Goal: Task Accomplishment & Management: Use online tool/utility

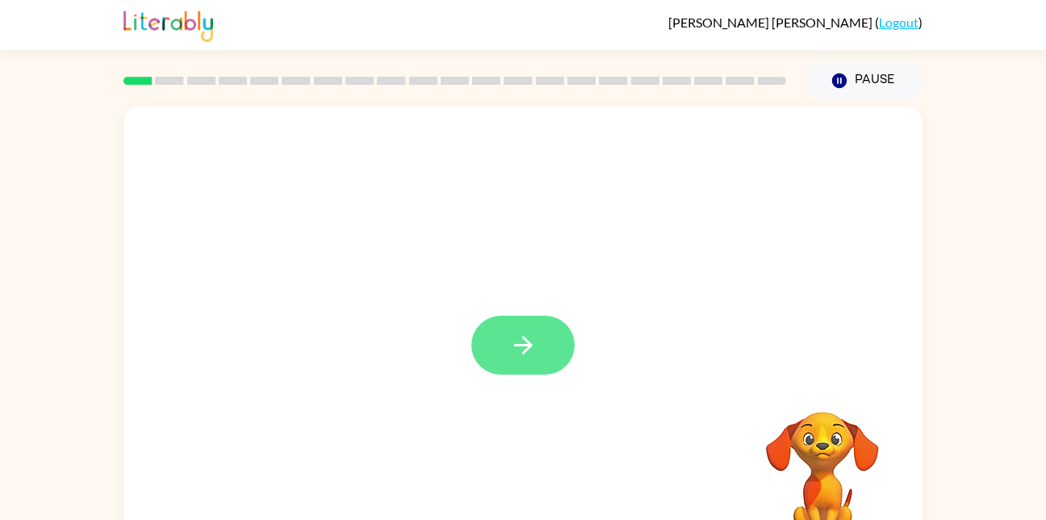
click at [549, 345] on button "button" at bounding box center [522, 345] width 103 height 59
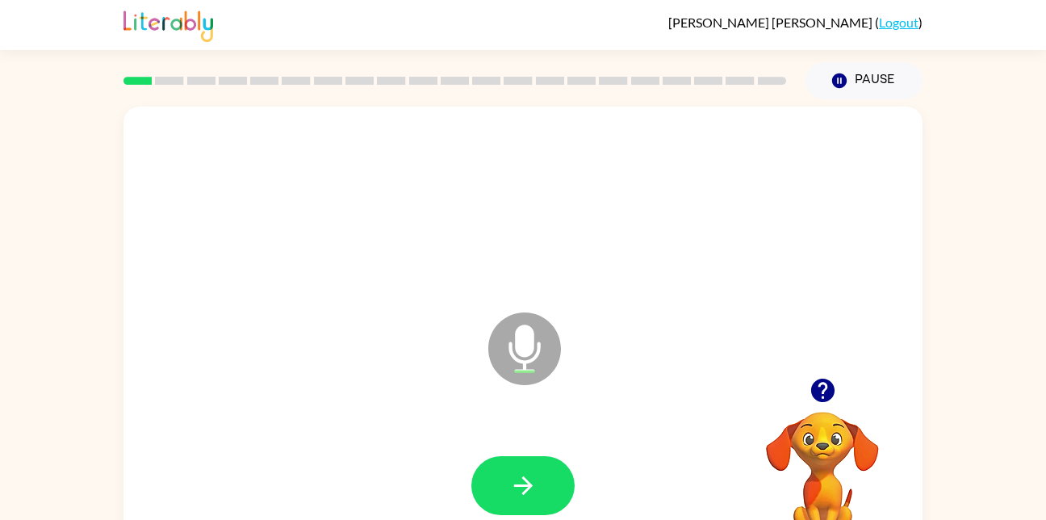
click at [513, 442] on div at bounding box center [523, 486] width 767 height 132
click at [529, 481] on icon "button" at bounding box center [523, 485] width 28 height 28
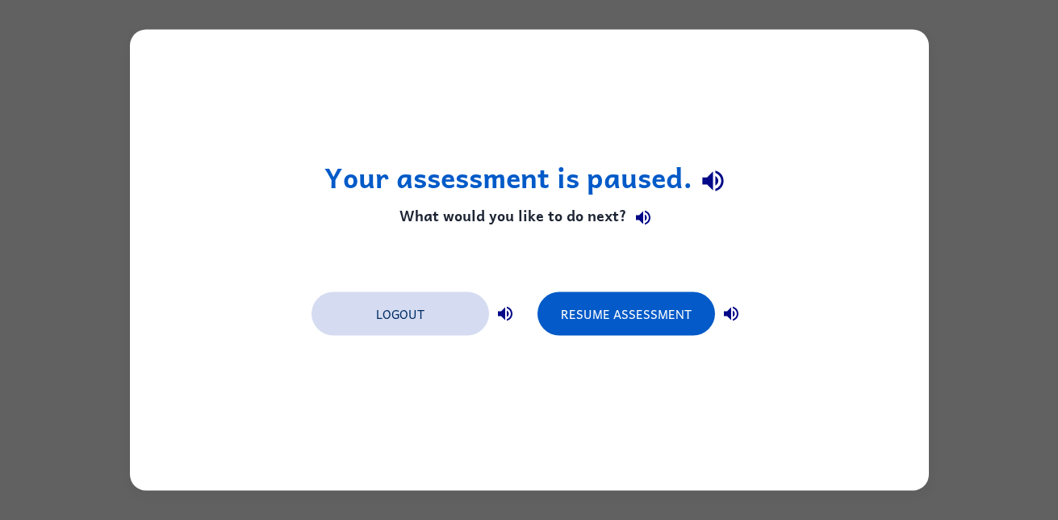
click at [421, 329] on button "Logout" at bounding box center [401, 314] width 178 height 44
click at [601, 430] on div "Your assessment is paused. What would you like to do next? Logout Resume Assess…" at bounding box center [529, 260] width 799 height 461
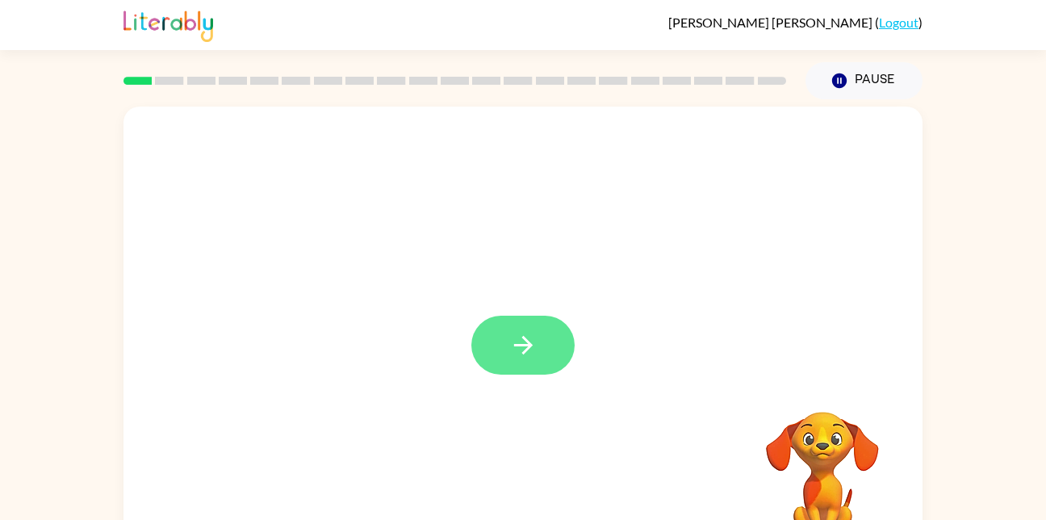
click at [524, 368] on button "button" at bounding box center [522, 345] width 103 height 59
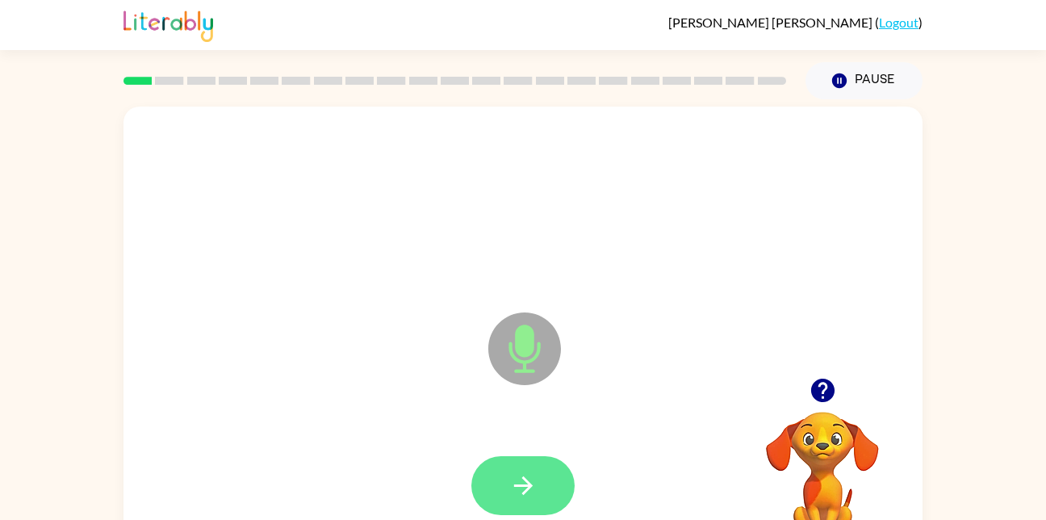
click at [524, 482] on icon "button" at bounding box center [523, 485] width 28 height 28
click at [509, 478] on icon "button" at bounding box center [523, 485] width 28 height 28
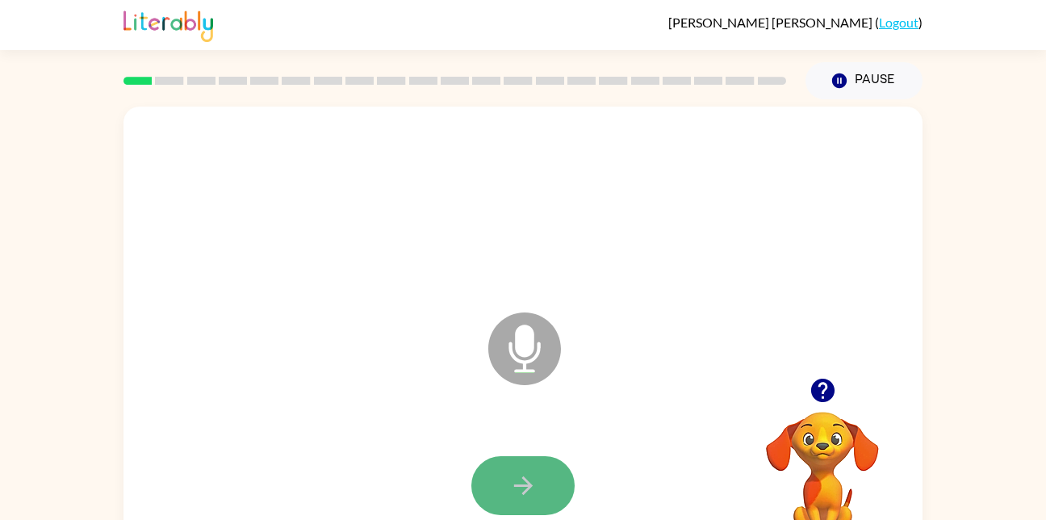
click at [508, 482] on button "button" at bounding box center [522, 485] width 103 height 59
click at [494, 502] on button "button" at bounding box center [522, 485] width 103 height 59
click at [521, 480] on icon "button" at bounding box center [523, 485] width 28 height 28
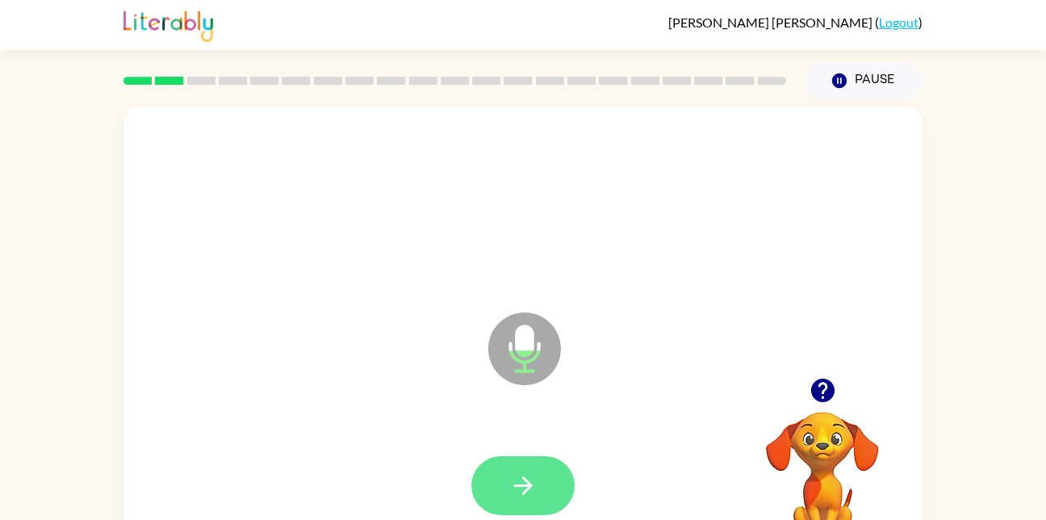
click at [516, 485] on icon "button" at bounding box center [522, 485] width 19 height 19
click at [517, 476] on icon "button" at bounding box center [523, 485] width 28 height 28
click at [540, 485] on button "button" at bounding box center [522, 485] width 103 height 59
click at [524, 480] on icon "button" at bounding box center [523, 485] width 28 height 28
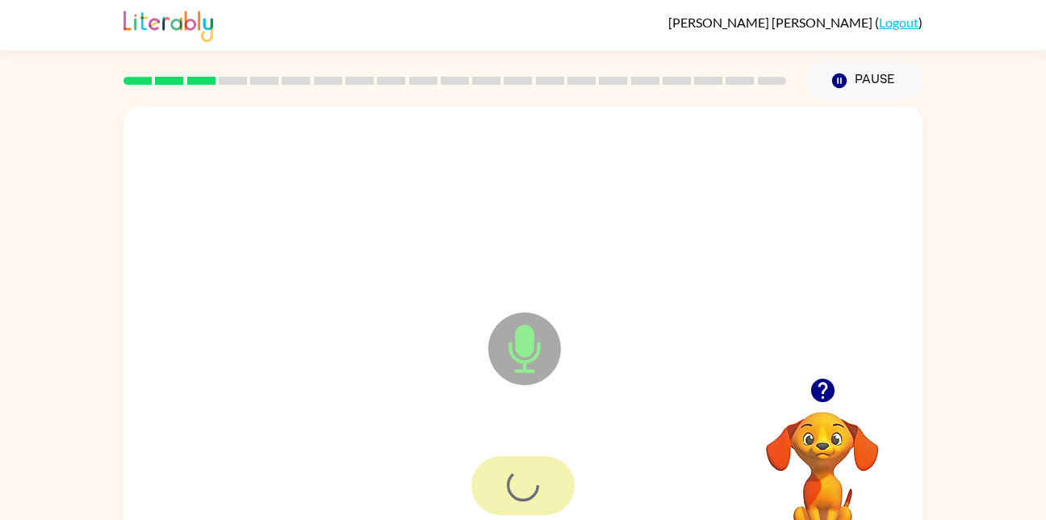
click at [480, 504] on div at bounding box center [522, 485] width 103 height 59
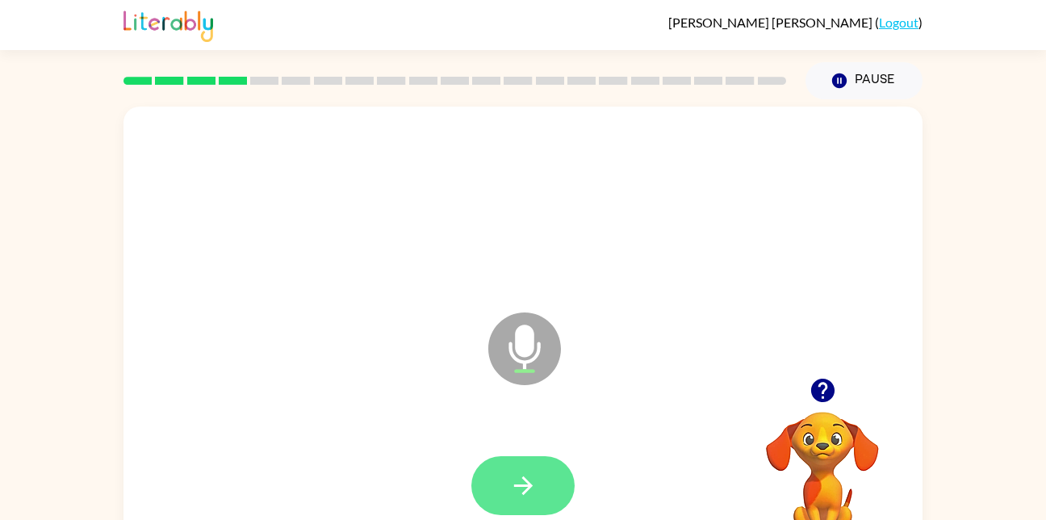
click at [544, 482] on button "button" at bounding box center [522, 485] width 103 height 59
click at [532, 492] on icon "button" at bounding box center [523, 485] width 28 height 28
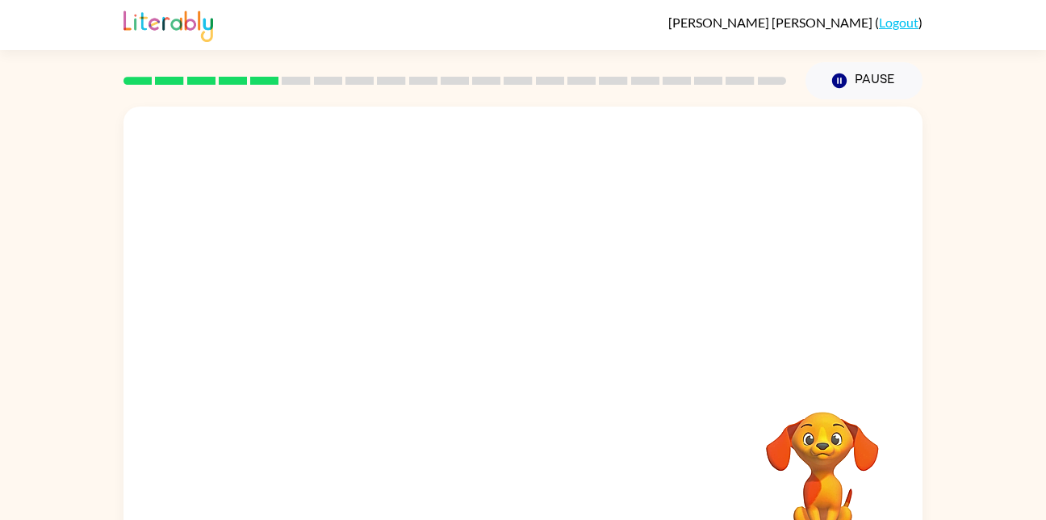
click at [609, 254] on div at bounding box center [522, 242] width 799 height 271
drag, startPoint x: 1040, startPoint y: 67, endPoint x: 1057, endPoint y: 92, distance: 30.7
click at [1045, 92] on html "Amelia Johnston ( Logout ) Pause Pause Your browser must support playing .mp4 f…" at bounding box center [523, 283] width 1046 height 567
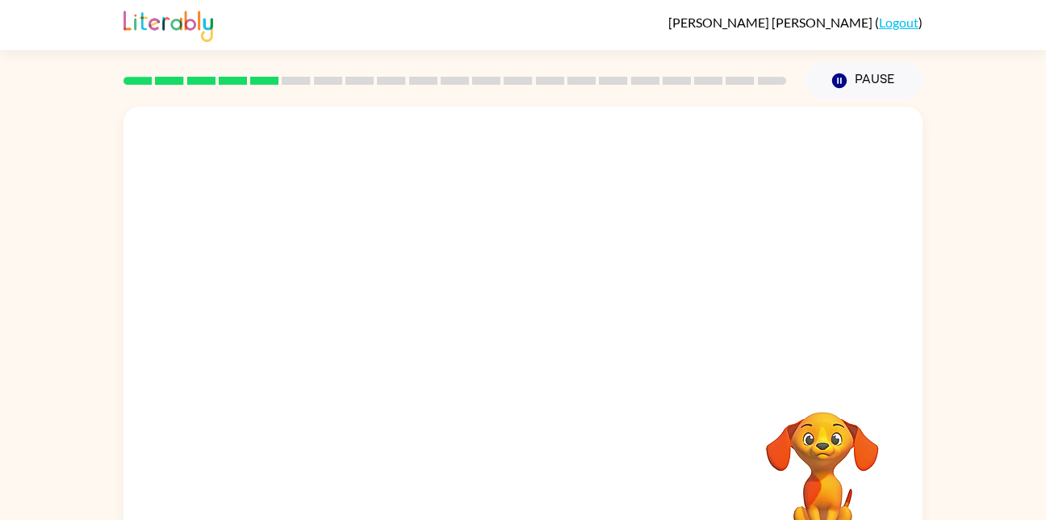
click at [490, 388] on div "Your browser must support playing .mp4 files to use Literably. Please try using…" at bounding box center [522, 337] width 799 height 461
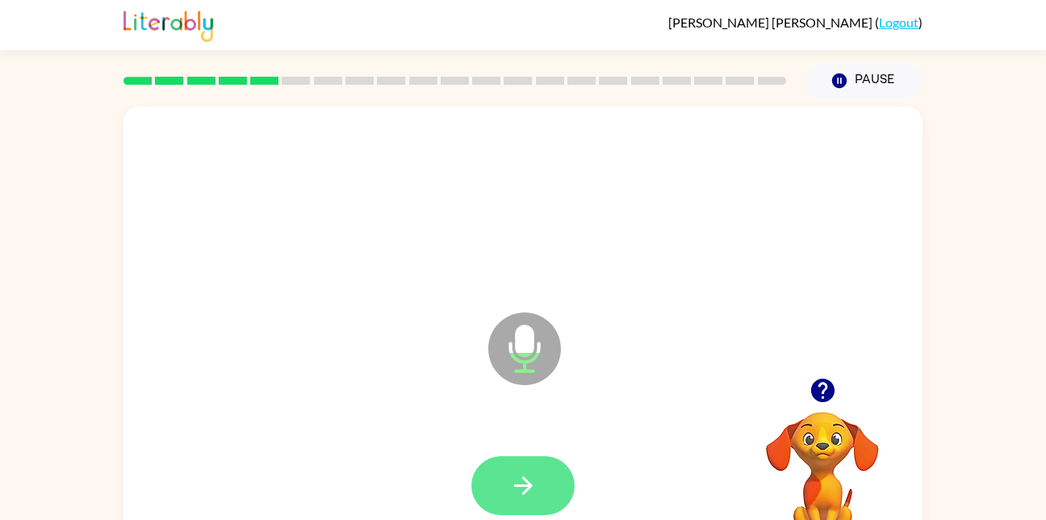
click at [513, 477] on icon "button" at bounding box center [523, 485] width 28 height 28
click at [538, 488] on button "button" at bounding box center [522, 485] width 103 height 59
click at [526, 492] on icon "button" at bounding box center [522, 485] width 19 height 19
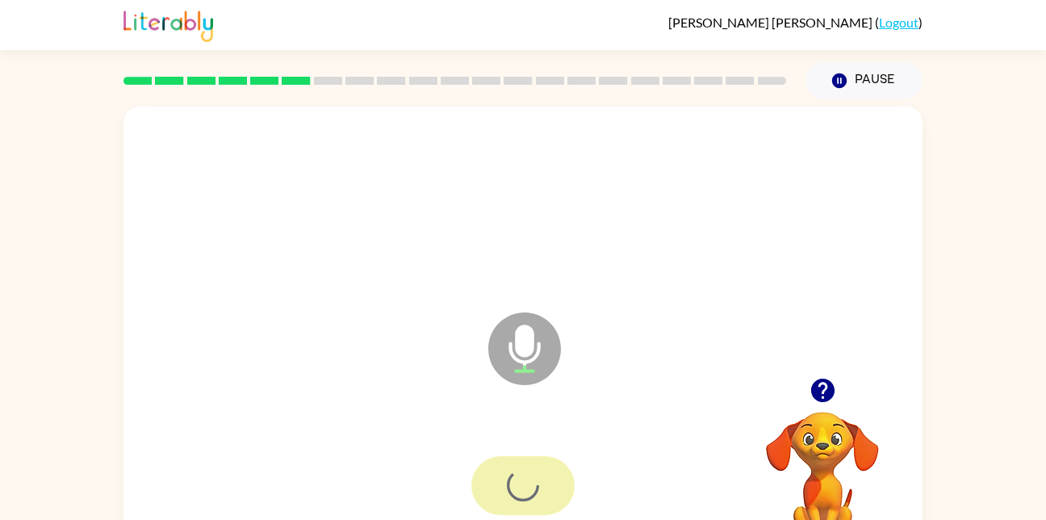
click at [514, 506] on div at bounding box center [522, 485] width 103 height 59
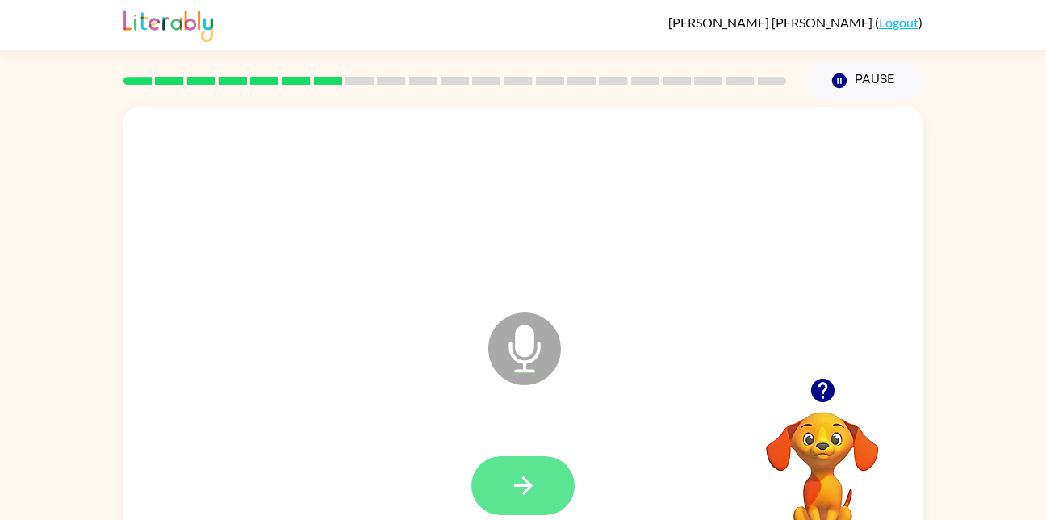
click at [552, 477] on button "button" at bounding box center [522, 485] width 103 height 59
click at [528, 488] on icon "button" at bounding box center [522, 485] width 19 height 19
click at [524, 482] on icon "button" at bounding box center [523, 485] width 28 height 28
click at [537, 486] on icon "button" at bounding box center [523, 485] width 28 height 28
click at [524, 483] on icon "button" at bounding box center [523, 485] width 28 height 28
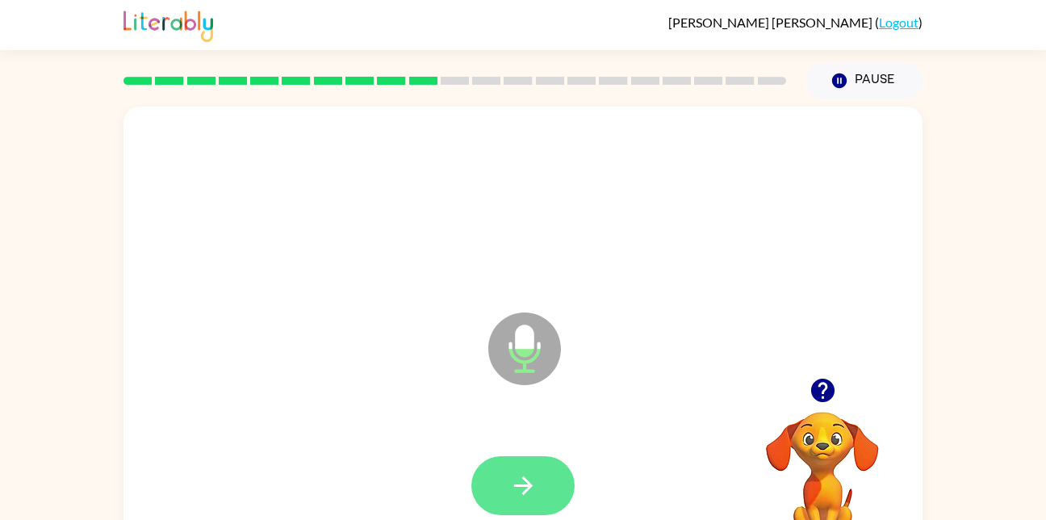
click at [542, 486] on button "button" at bounding box center [522, 485] width 103 height 59
click at [555, 502] on button "button" at bounding box center [522, 485] width 103 height 59
click at [521, 501] on button "button" at bounding box center [522, 485] width 103 height 59
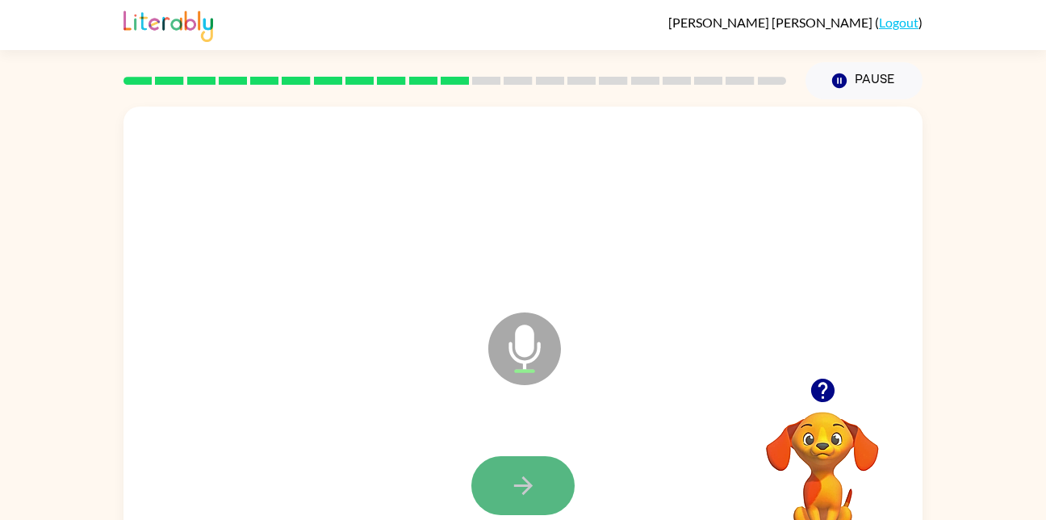
click at [517, 488] on icon "button" at bounding box center [523, 485] width 28 height 28
click at [517, 488] on div at bounding box center [522, 485] width 103 height 59
click at [516, 496] on icon "button" at bounding box center [523, 485] width 28 height 28
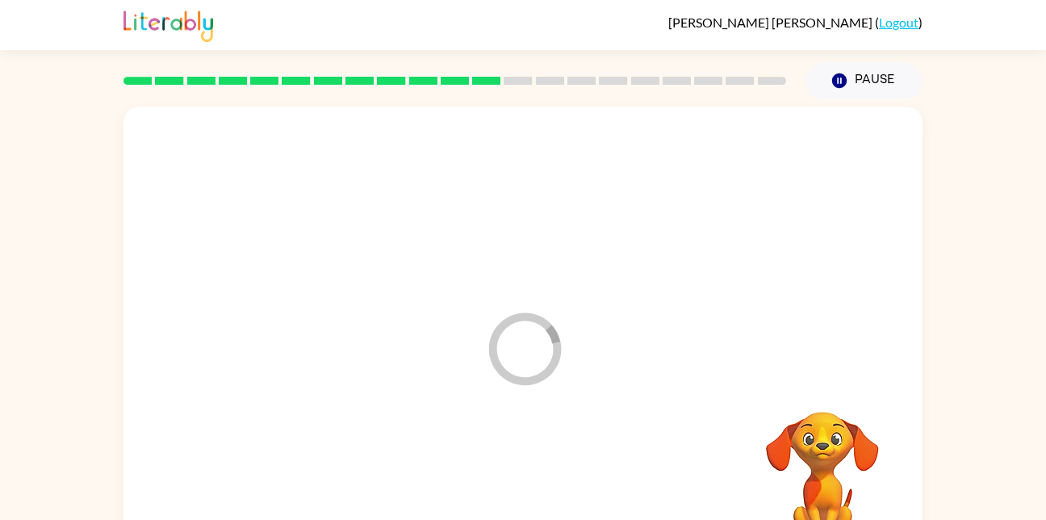
click at [516, 496] on div at bounding box center [523, 486] width 767 height 132
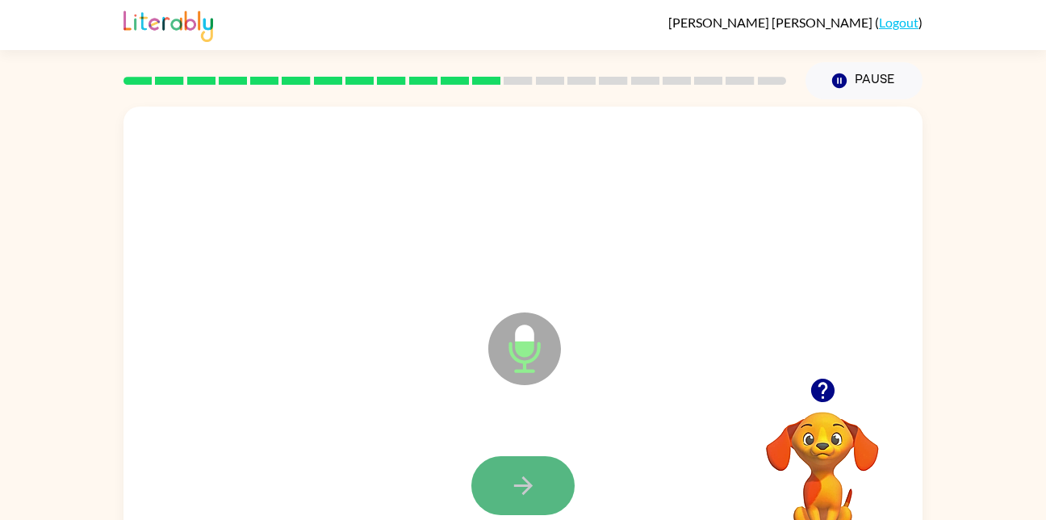
click at [513, 498] on icon "button" at bounding box center [523, 485] width 28 height 28
click at [521, 487] on icon "button" at bounding box center [523, 485] width 28 height 28
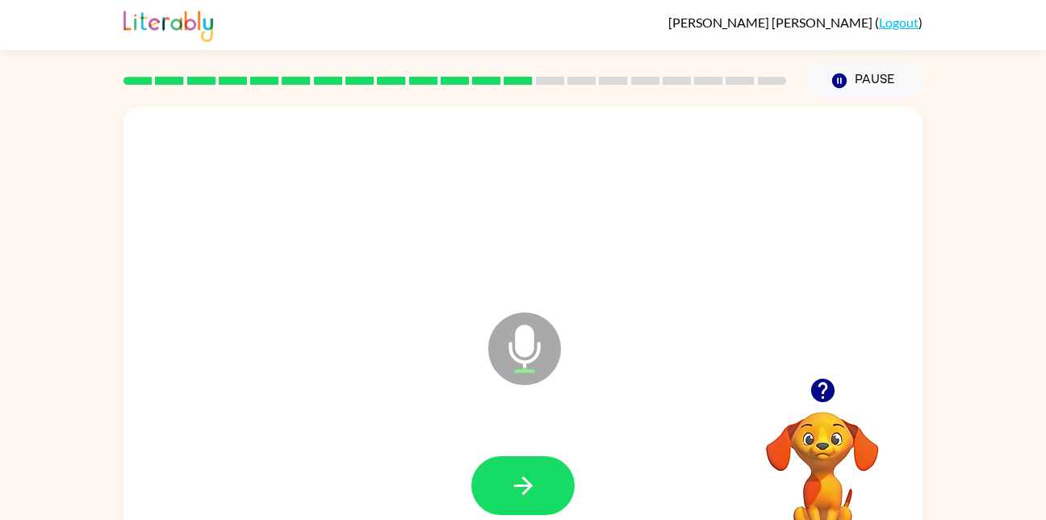
click at [521, 487] on icon "button" at bounding box center [523, 485] width 28 height 28
click at [521, 490] on icon "button" at bounding box center [523, 485] width 28 height 28
click at [506, 482] on button "button" at bounding box center [522, 485] width 103 height 59
click at [555, 488] on button "button" at bounding box center [522, 485] width 103 height 59
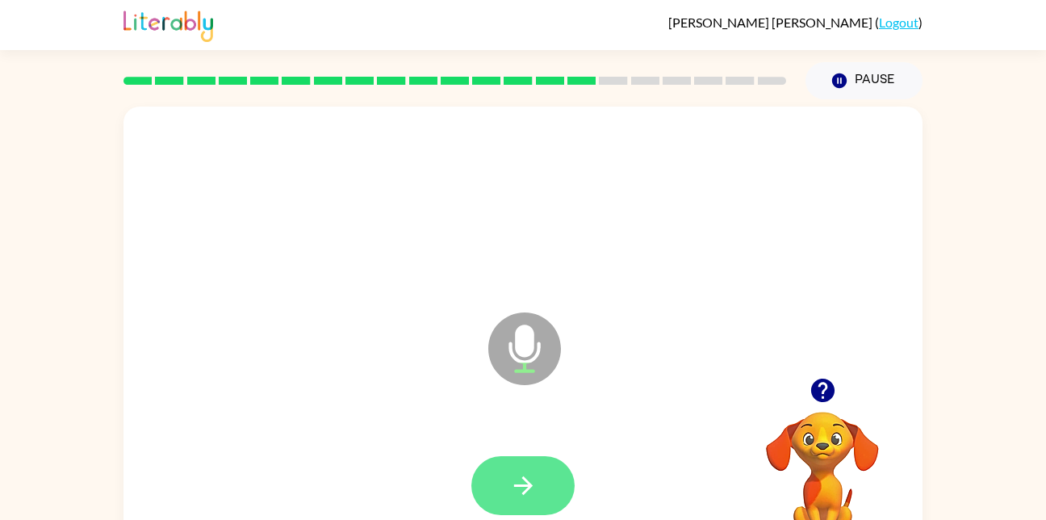
click at [544, 485] on button "button" at bounding box center [522, 485] width 103 height 59
drag, startPoint x: 513, startPoint y: 488, endPoint x: 453, endPoint y: 496, distance: 60.3
click at [468, 481] on div at bounding box center [523, 486] width 767 height 132
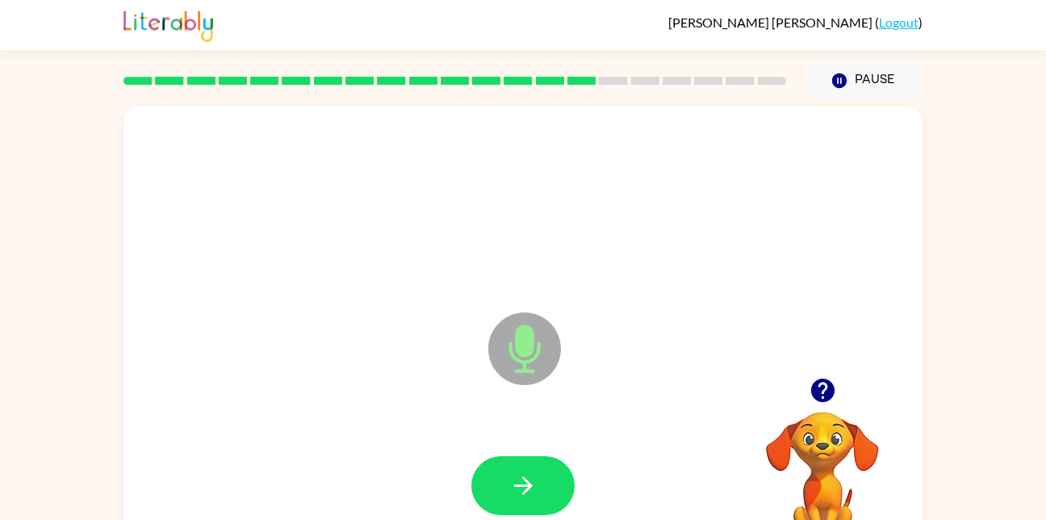
click at [448, 496] on div at bounding box center [523, 486] width 767 height 132
click at [496, 483] on button "button" at bounding box center [522, 485] width 103 height 59
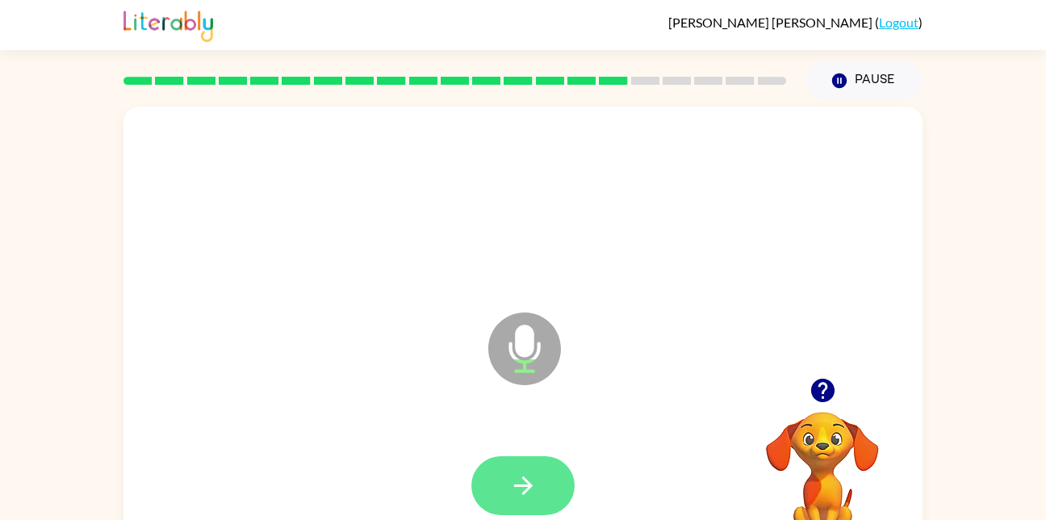
click at [496, 488] on button "button" at bounding box center [522, 485] width 103 height 59
click at [525, 488] on icon "button" at bounding box center [523, 485] width 28 height 28
click at [521, 487] on icon "button" at bounding box center [523, 485] width 28 height 28
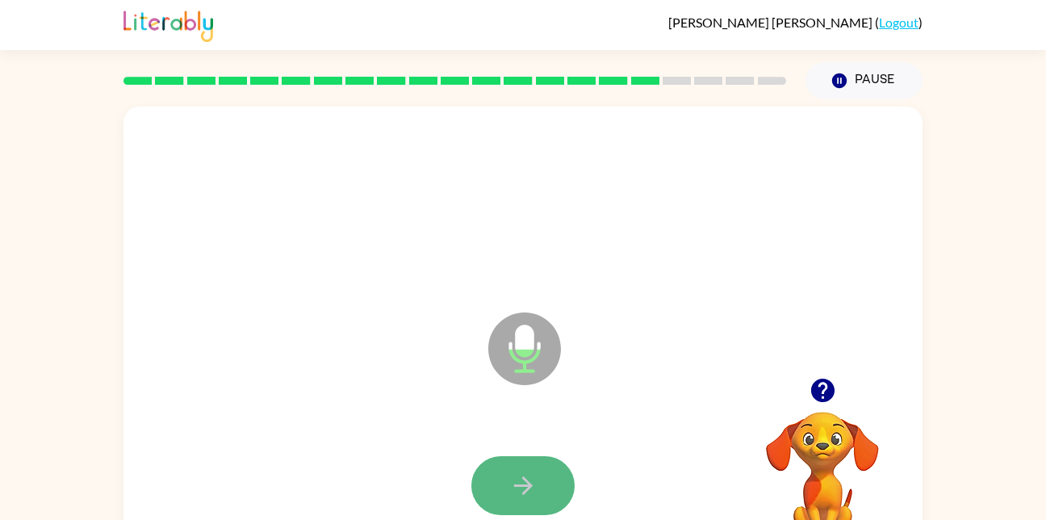
click at [515, 488] on icon "button" at bounding box center [523, 485] width 28 height 28
click at [513, 491] on icon "button" at bounding box center [523, 485] width 28 height 28
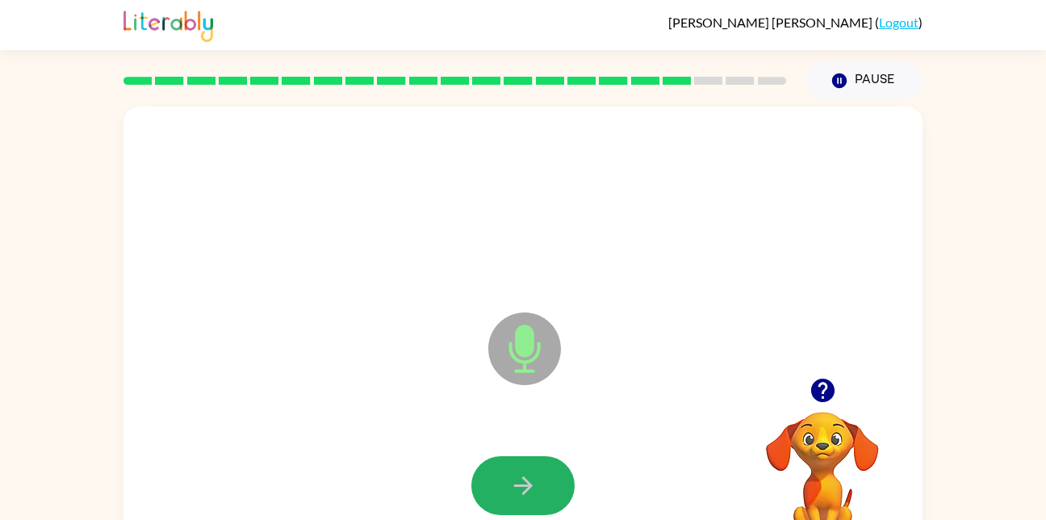
click at [513, 491] on icon "button" at bounding box center [523, 485] width 28 height 28
click at [523, 482] on icon "button" at bounding box center [523, 485] width 28 height 28
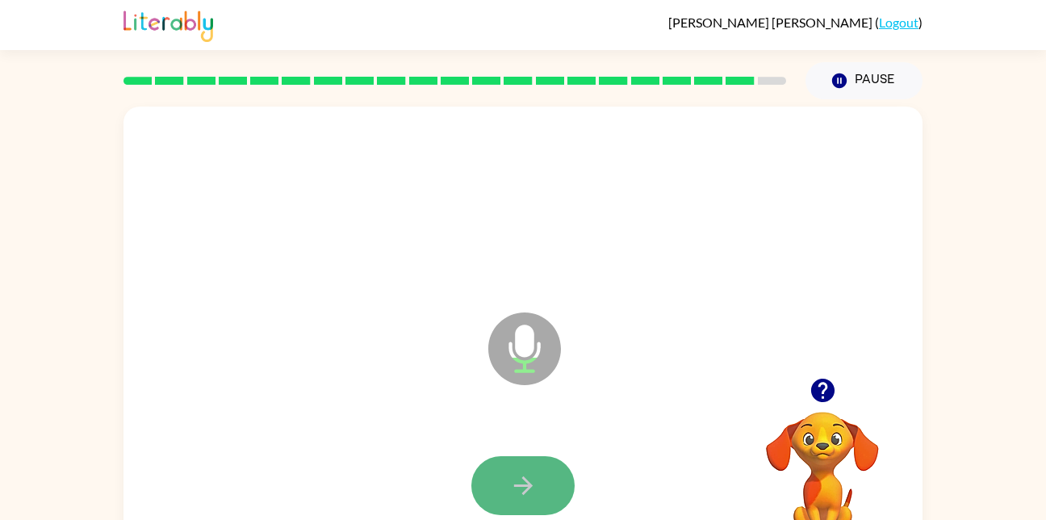
click at [522, 479] on icon "button" at bounding box center [523, 485] width 28 height 28
